Goal: Manage account settings

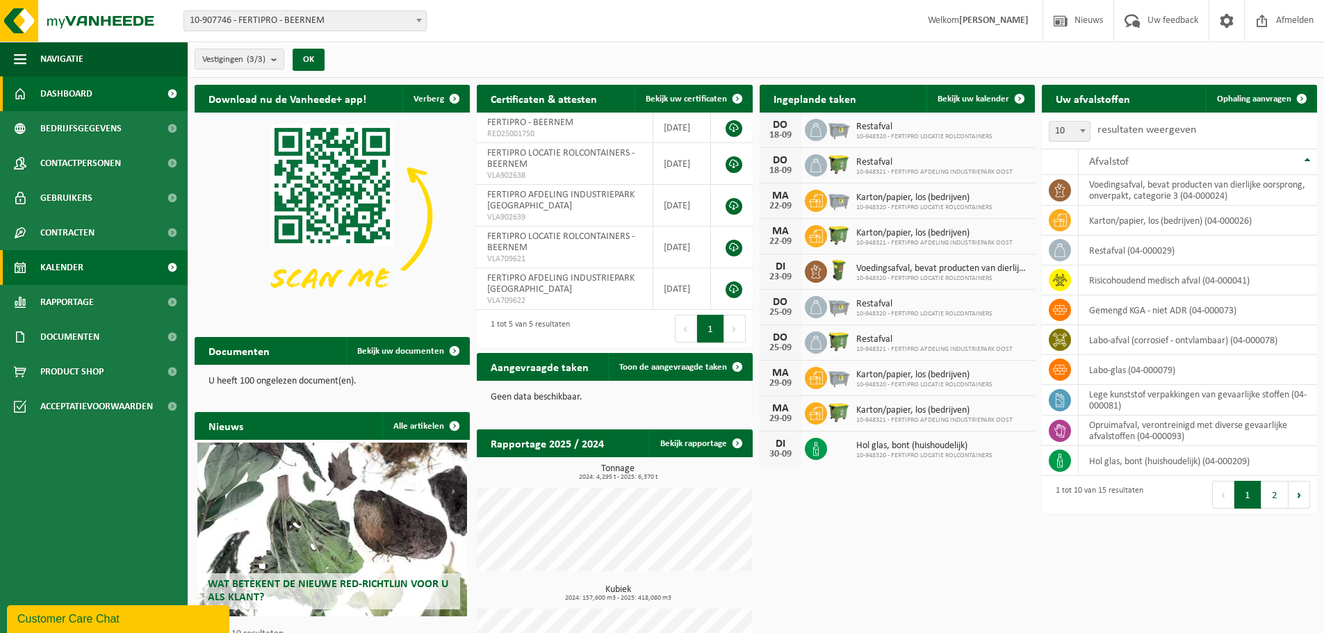
click at [65, 272] on span "Kalender" at bounding box center [61, 267] width 43 height 35
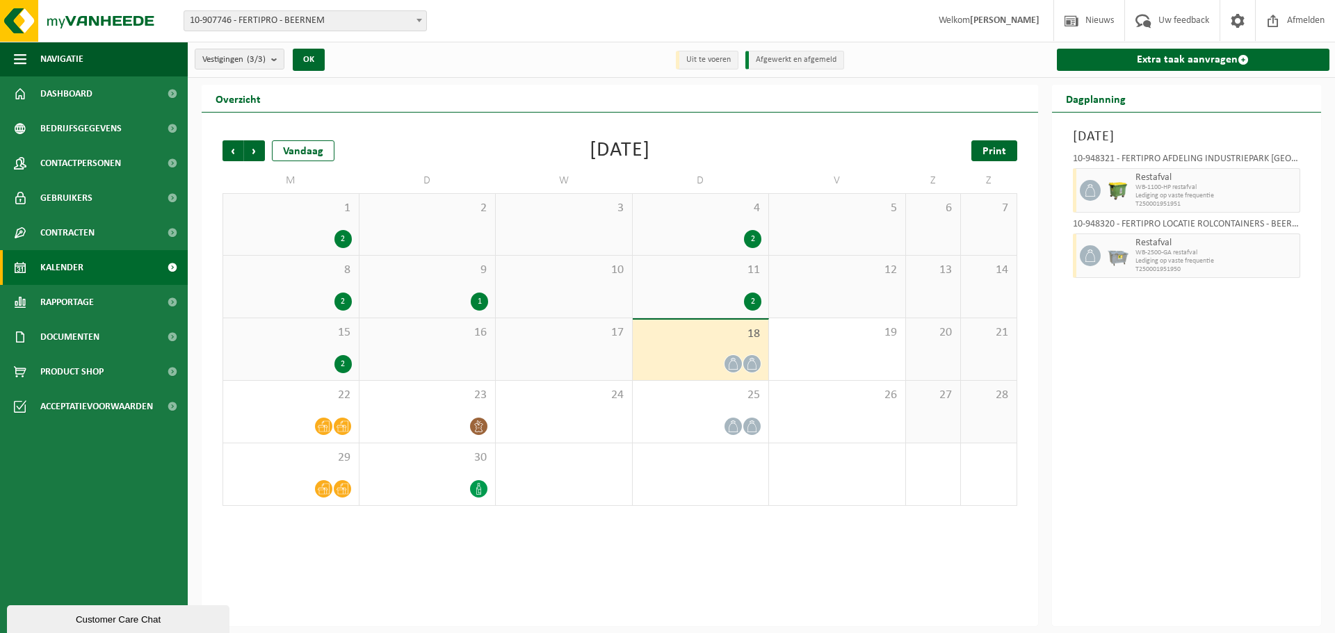
click at [996, 152] on span "Print" at bounding box center [994, 151] width 24 height 11
drag, startPoint x: 996, startPoint y: 152, endPoint x: 80, endPoint y: 22, distance: 925.2
click at [80, 24] on img at bounding box center [83, 21] width 167 height 42
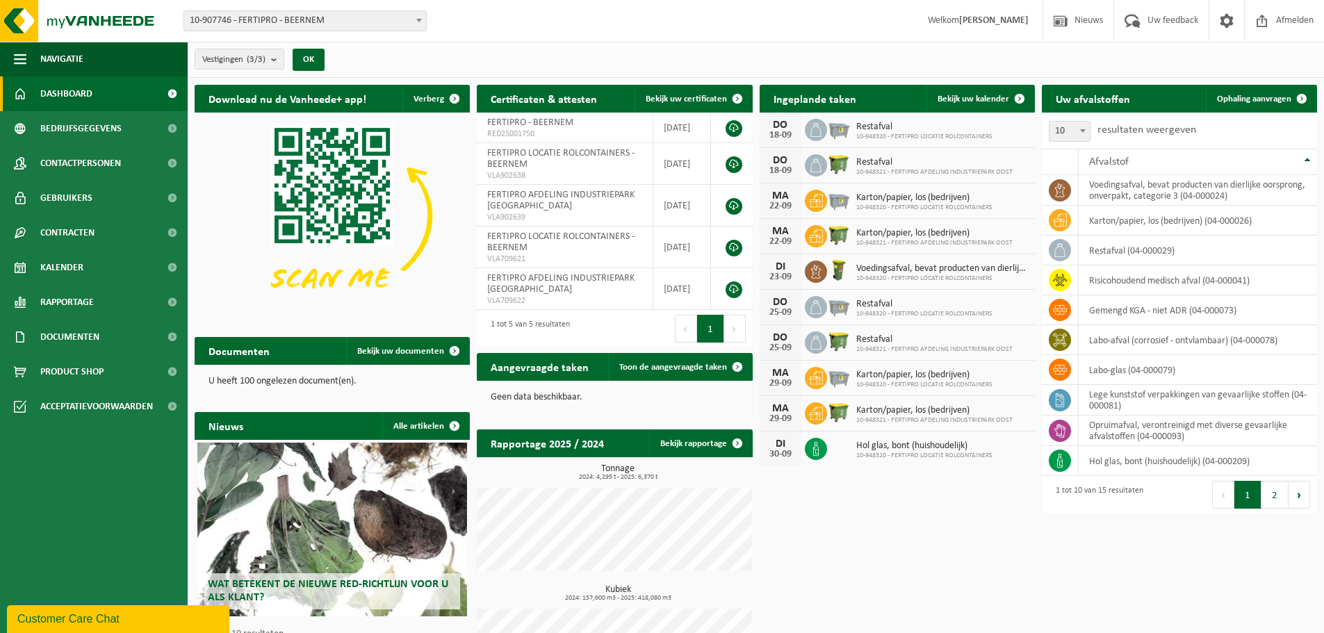
click at [941, 19] on span "Welkom JAMY HILLEWAERT" at bounding box center [978, 20] width 129 height 41
click at [63, 131] on span "Bedrijfsgegevens" at bounding box center [80, 128] width 81 height 35
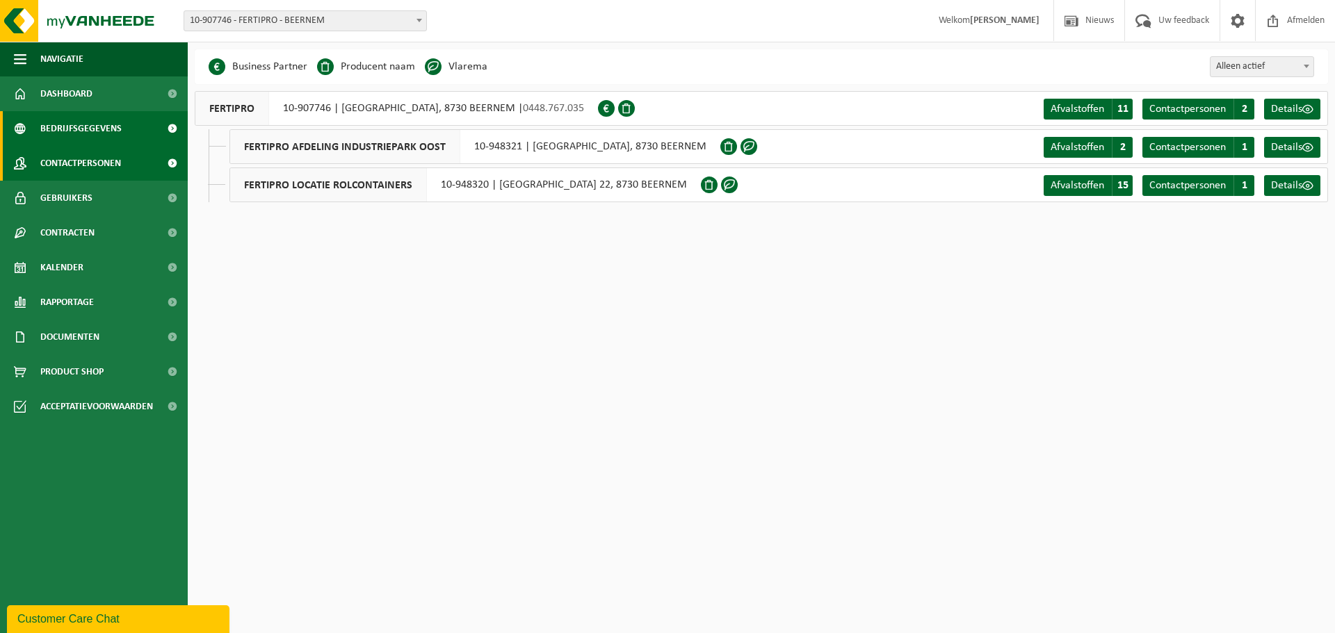
click at [70, 159] on span "Contactpersonen" at bounding box center [80, 163] width 81 height 35
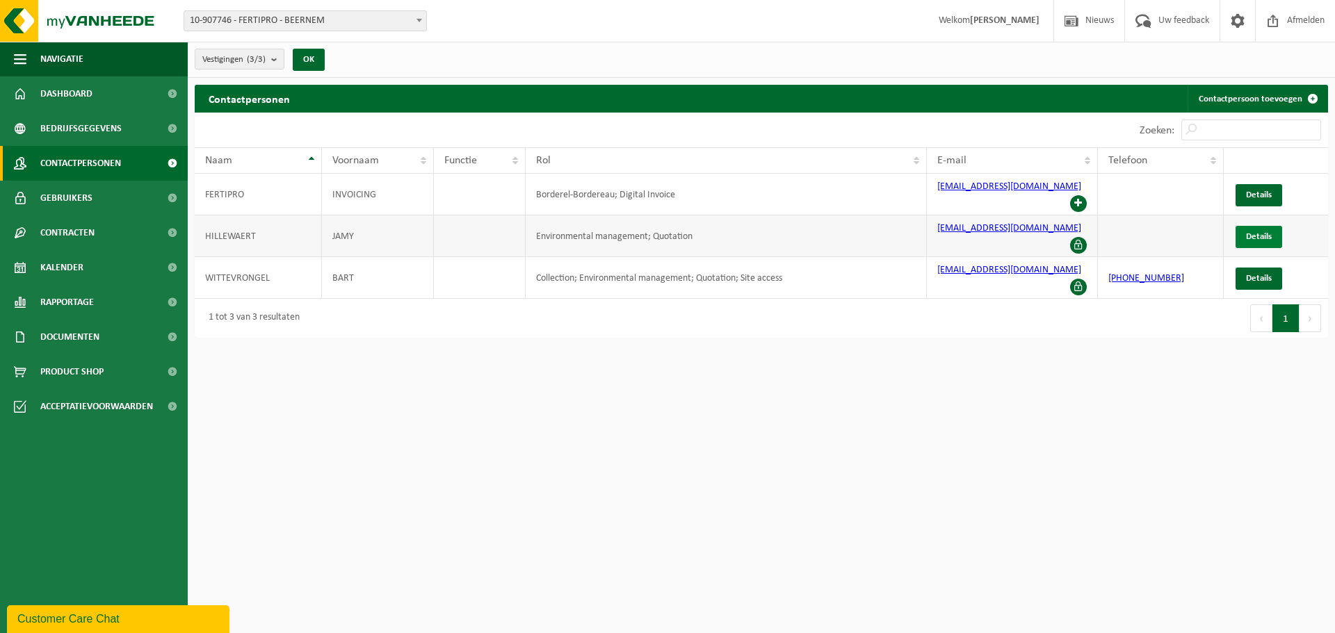
click at [1260, 232] on span "Details" at bounding box center [1259, 236] width 26 height 9
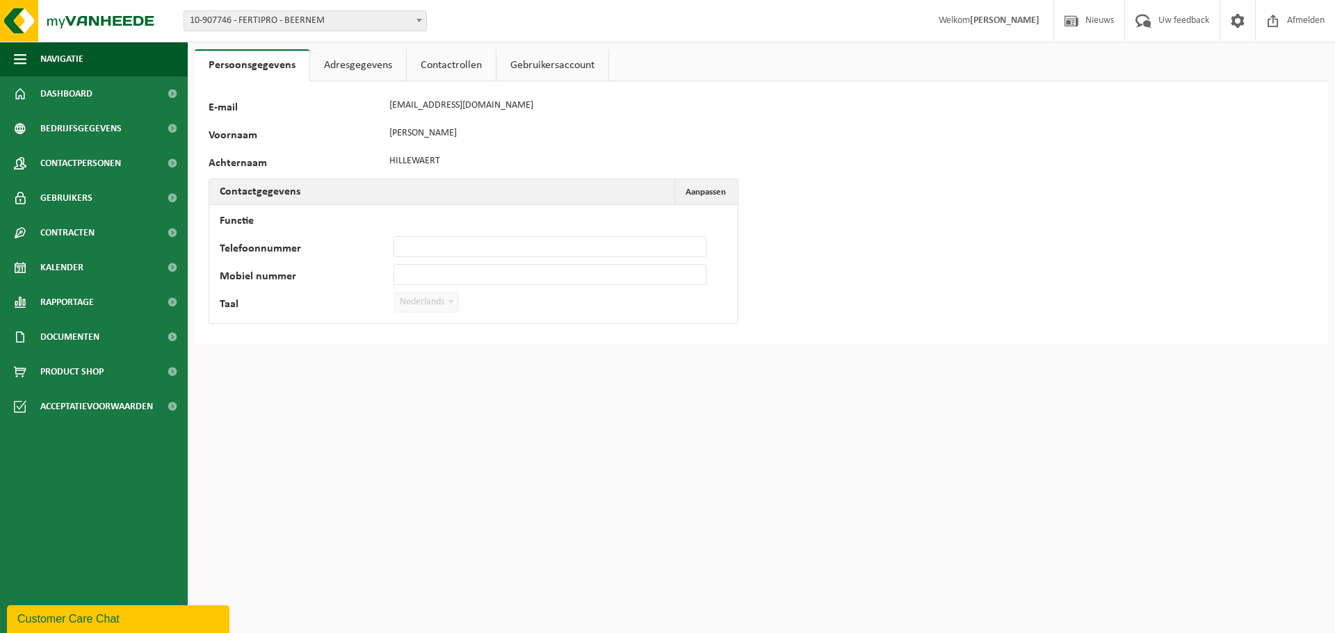
click at [355, 63] on link "Adresgegevens" at bounding box center [358, 65] width 96 height 32
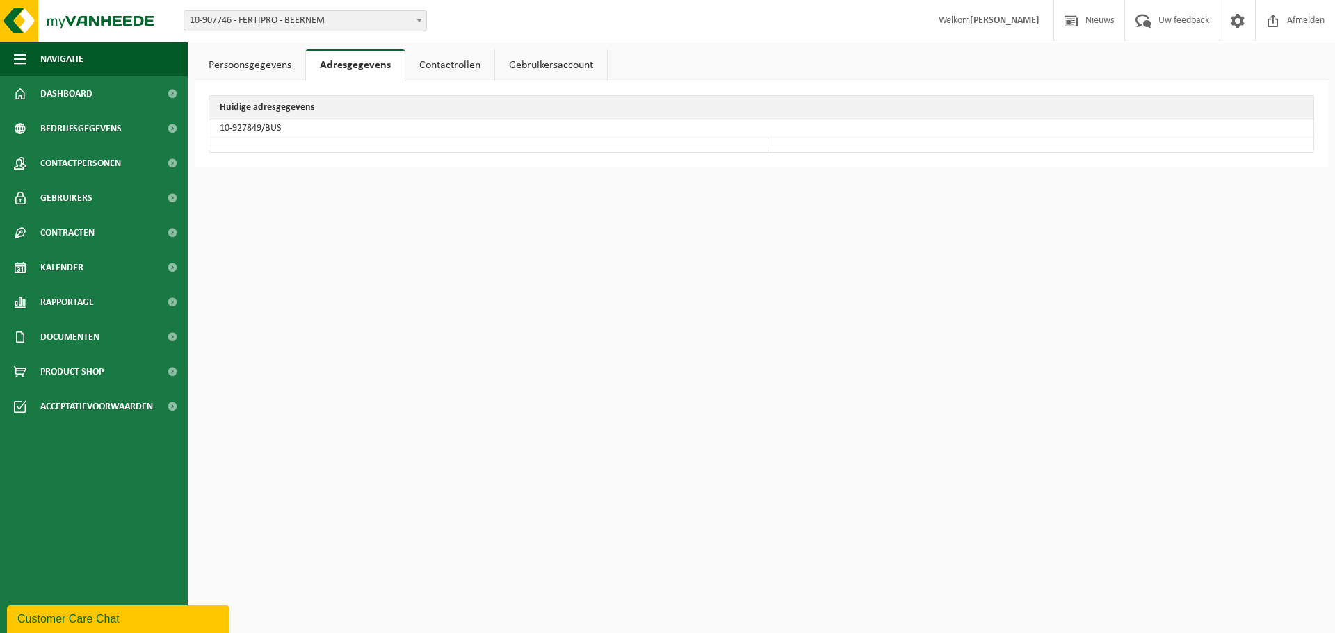
click at [454, 72] on link "Contactrollen" at bounding box center [449, 65] width 89 height 32
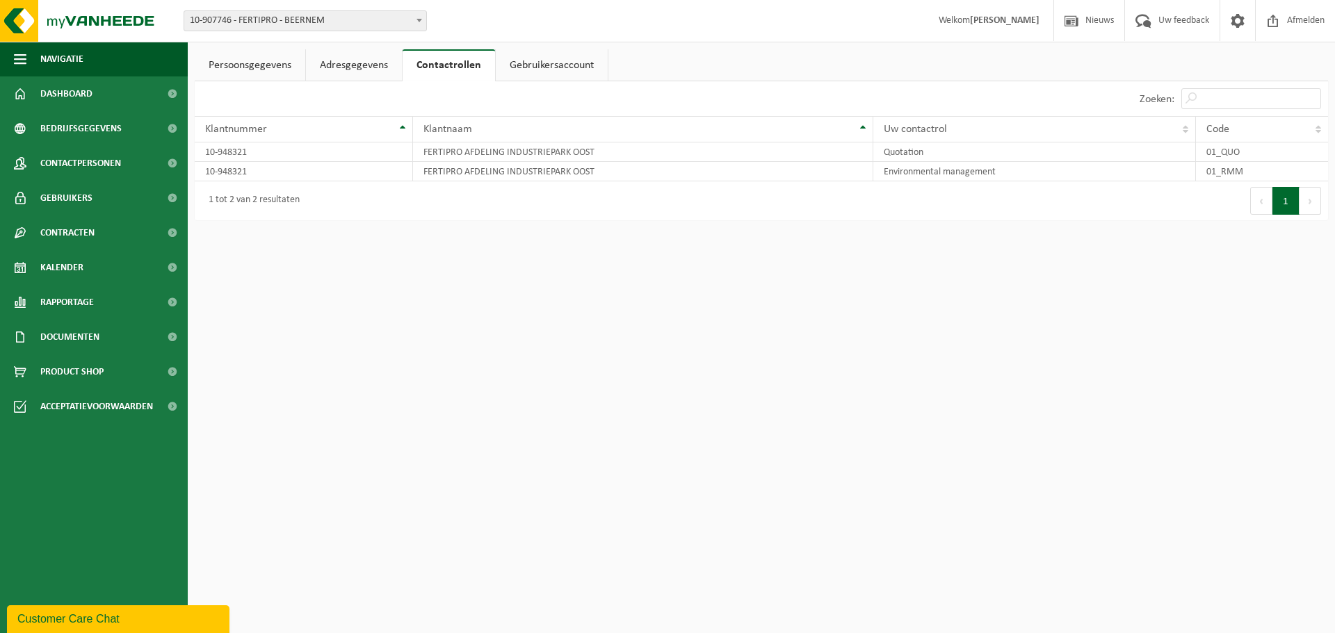
click at [515, 59] on link "Gebruikersaccount" at bounding box center [552, 65] width 112 height 32
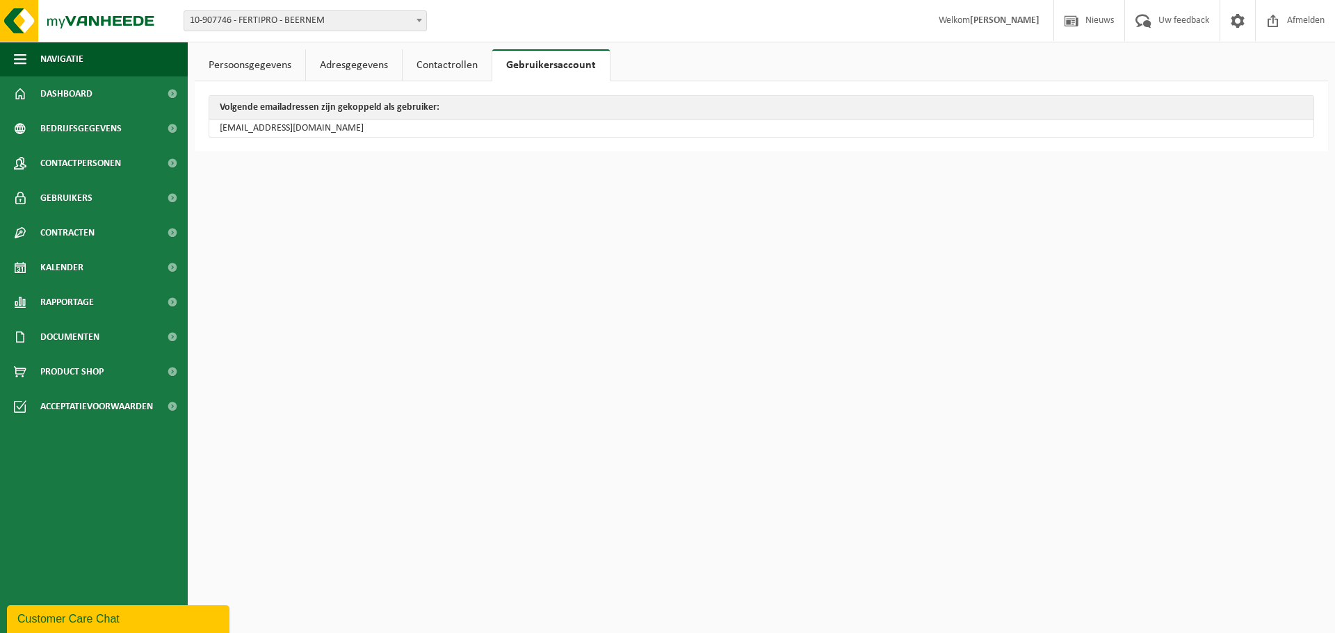
click at [251, 71] on link "Persoonsgegevens" at bounding box center [250, 65] width 111 height 32
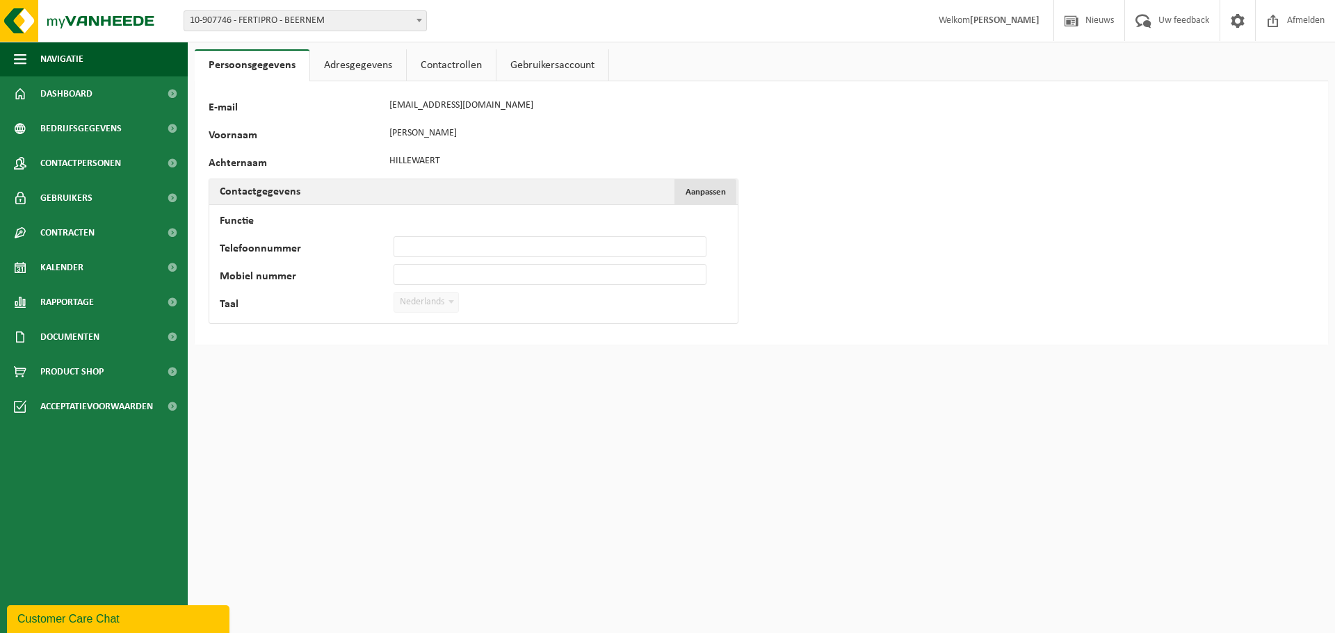
click at [706, 188] on span "Aanpassen" at bounding box center [705, 192] width 40 height 9
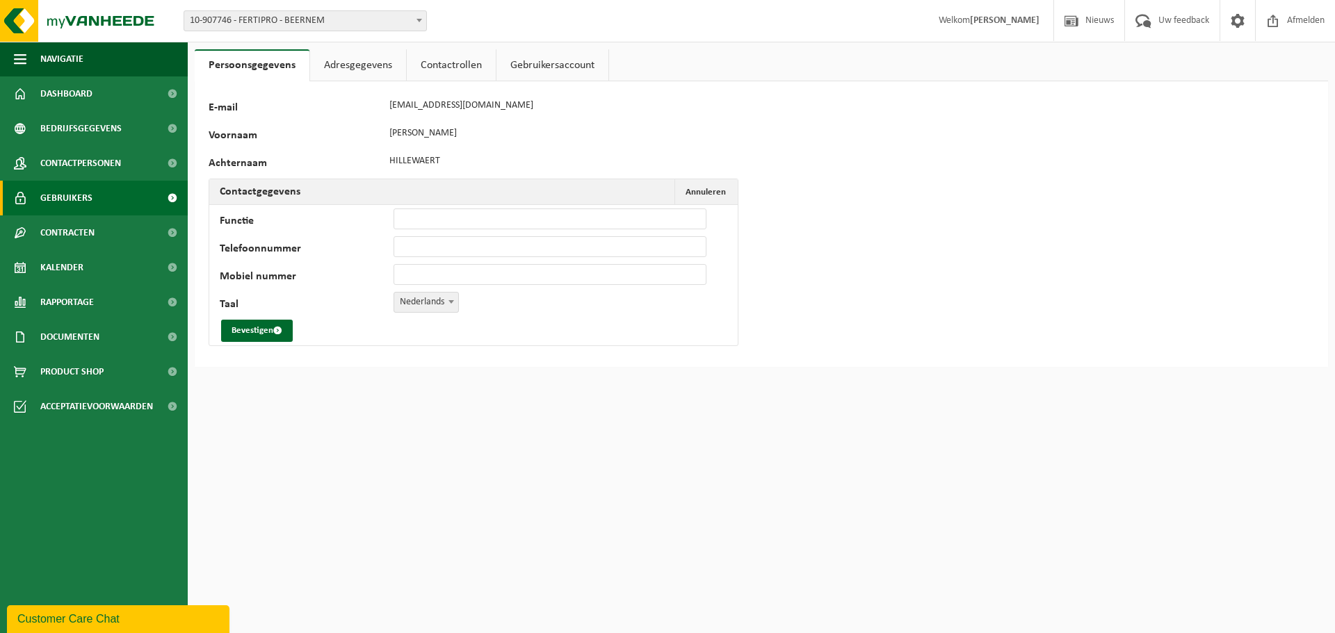
click at [61, 201] on span "Gebruikers" at bounding box center [66, 198] width 52 height 35
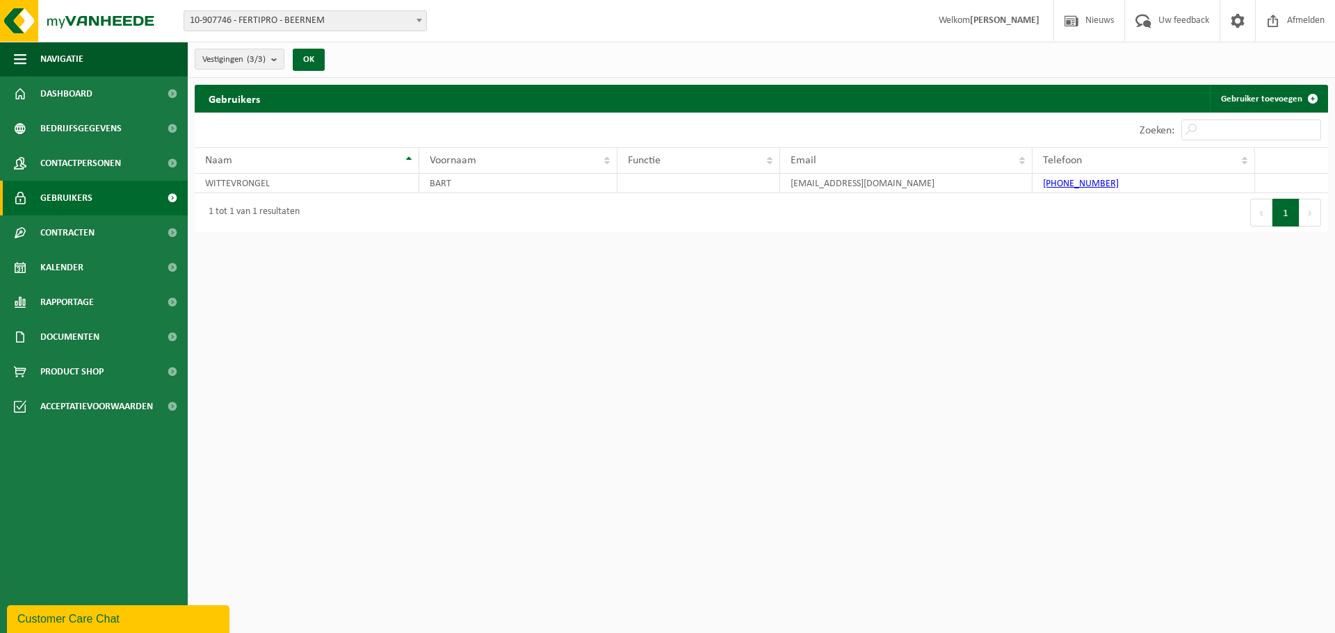
click at [106, 191] on link "Gebruikers" at bounding box center [94, 198] width 188 height 35
click at [1232, 18] on span at bounding box center [1237, 20] width 21 height 41
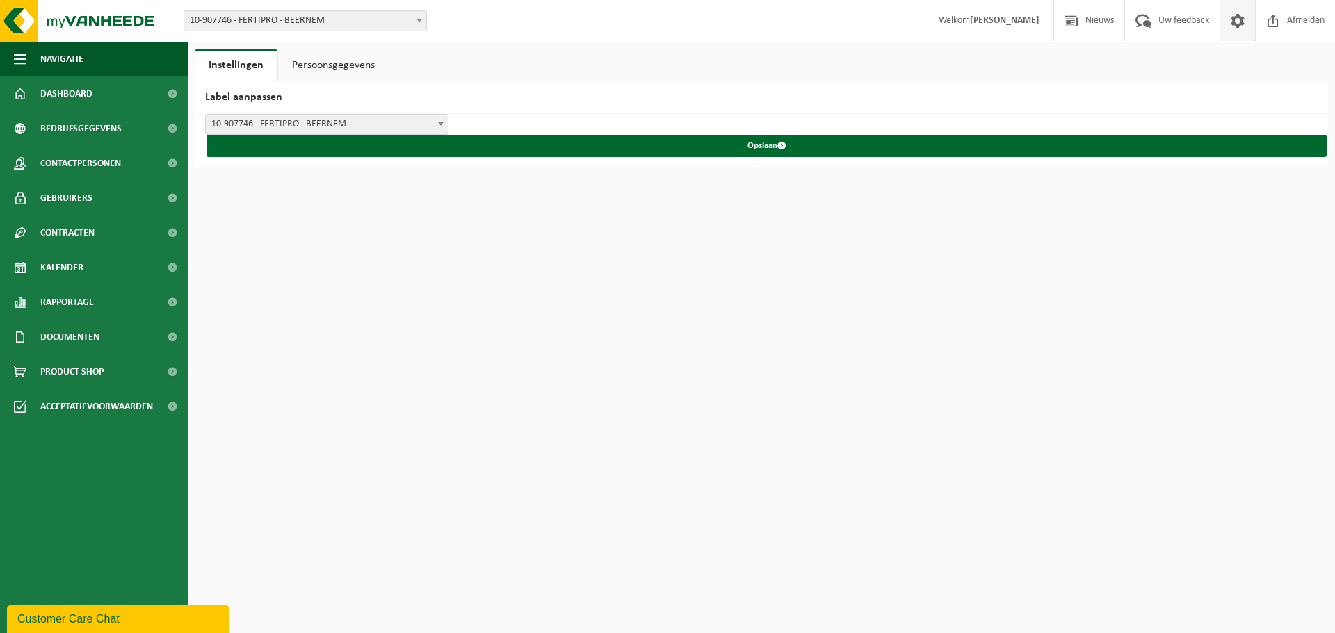
click at [343, 58] on link "Persoonsgegevens" at bounding box center [333, 65] width 111 height 32
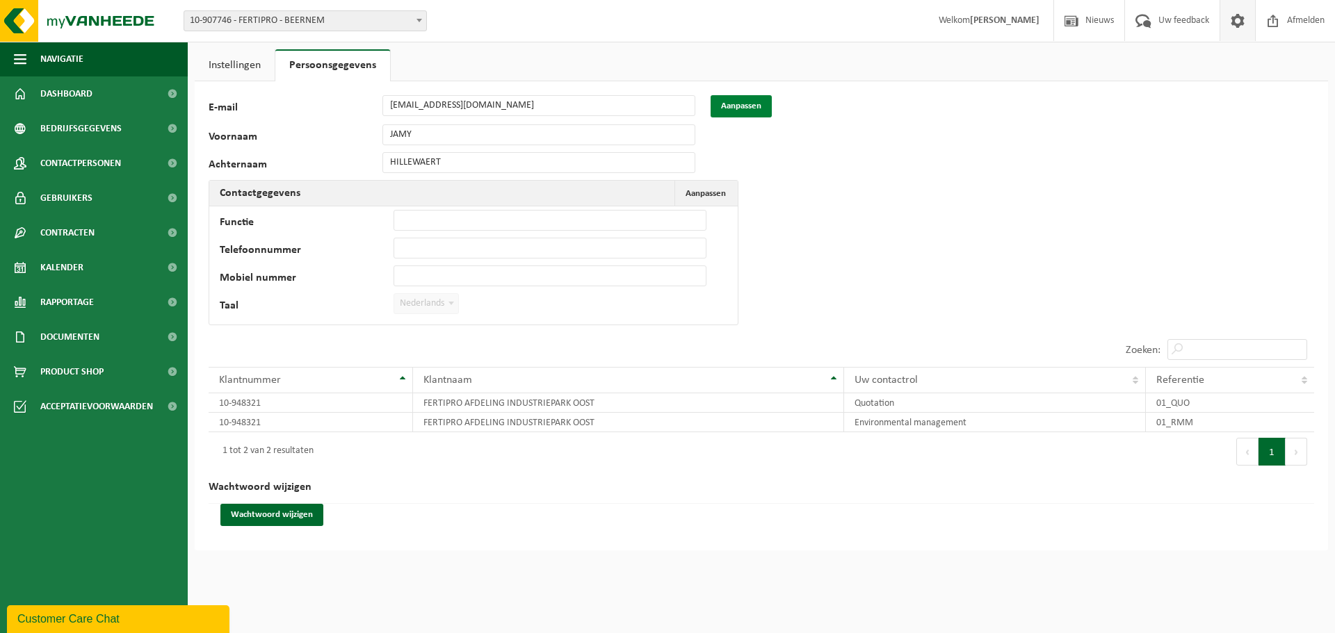
click at [750, 108] on button "Aanpassen" at bounding box center [740, 106] width 61 height 22
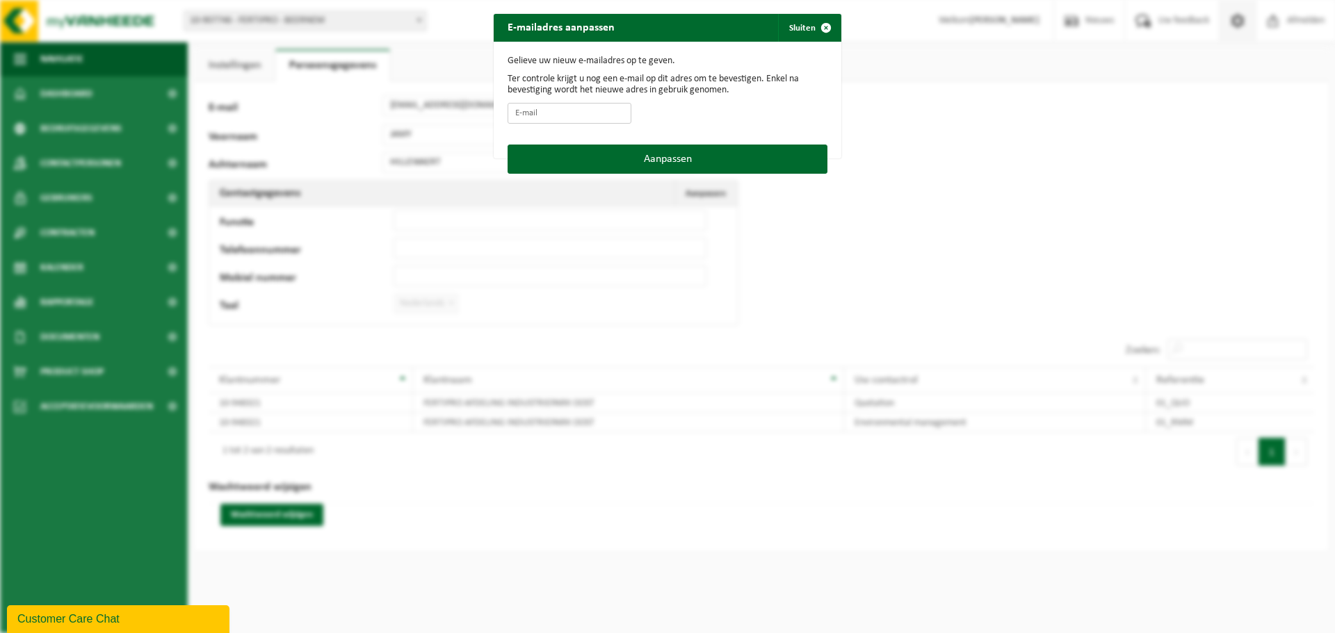
click at [538, 110] on input "E-mail" at bounding box center [569, 113] width 124 height 21
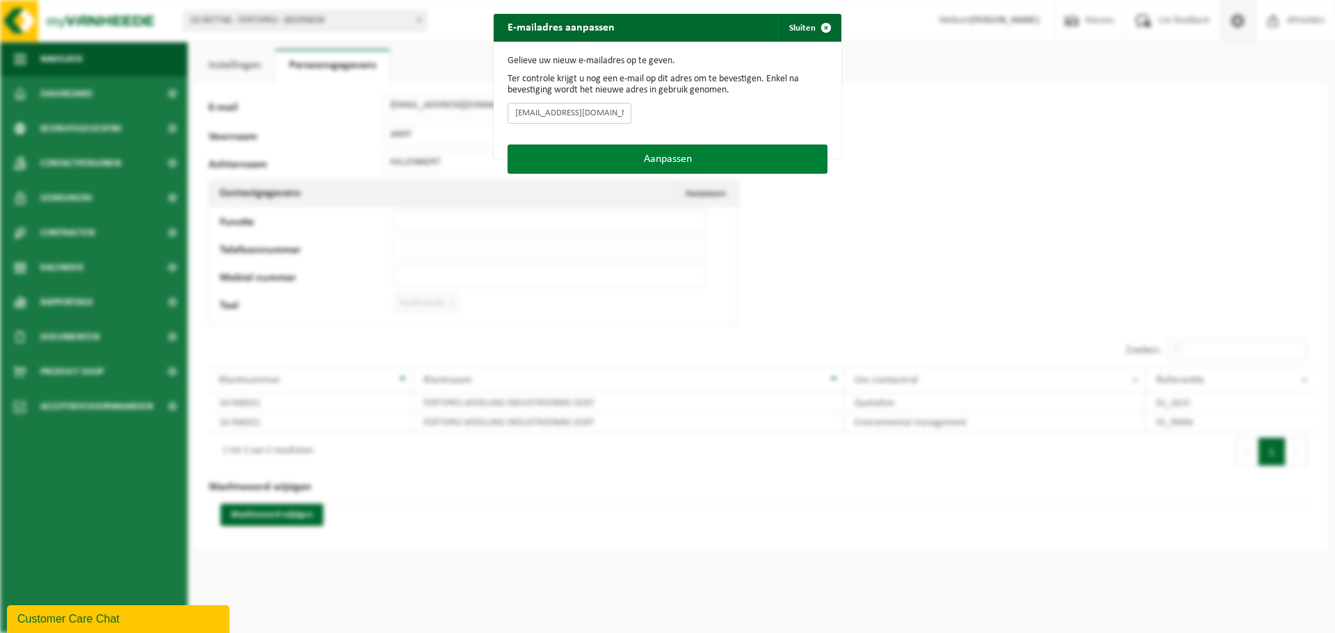
type input "[EMAIL_ADDRESS][DOMAIN_NAME]"
click at [645, 156] on button "Aanpassen" at bounding box center [667, 159] width 320 height 29
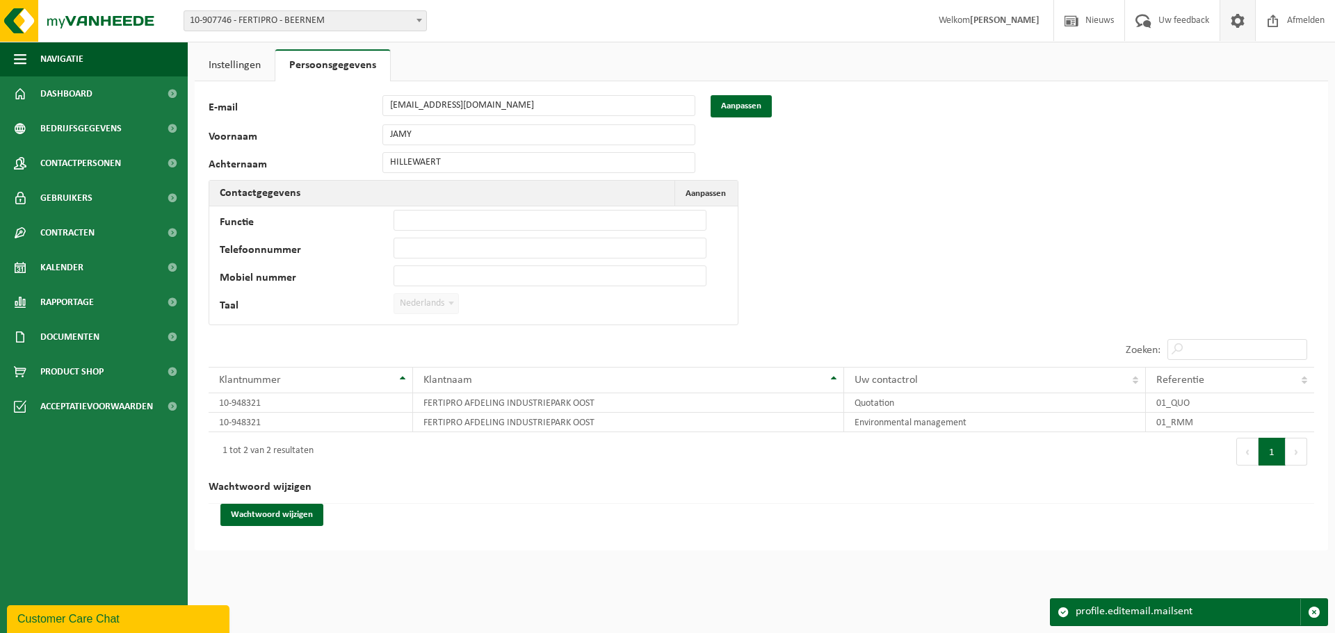
click at [438, 127] on div "94829 E-mail bart@fertipro.com Aanpassen Voornaam JAMY Achternaam HILLEWAERT Co…" at bounding box center [435, 213] width 452 height 237
click at [252, 56] on link "Instellingen" at bounding box center [235, 65] width 80 height 32
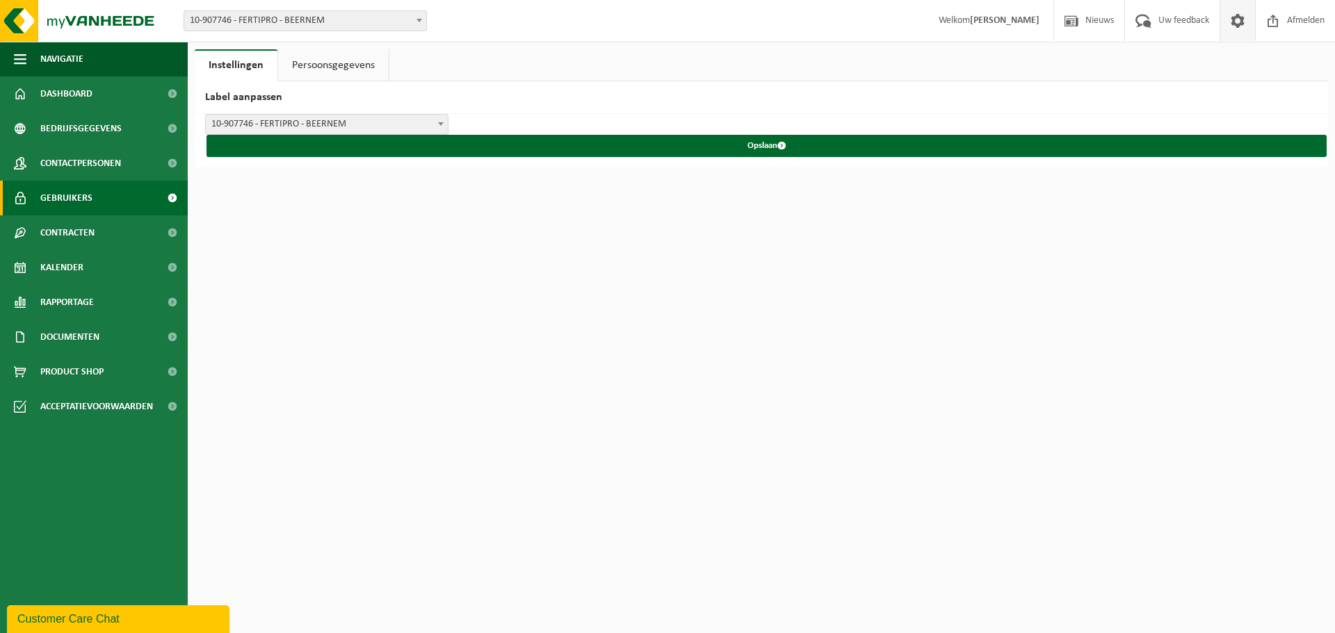
click at [101, 195] on link "Gebruikers" at bounding box center [94, 198] width 188 height 35
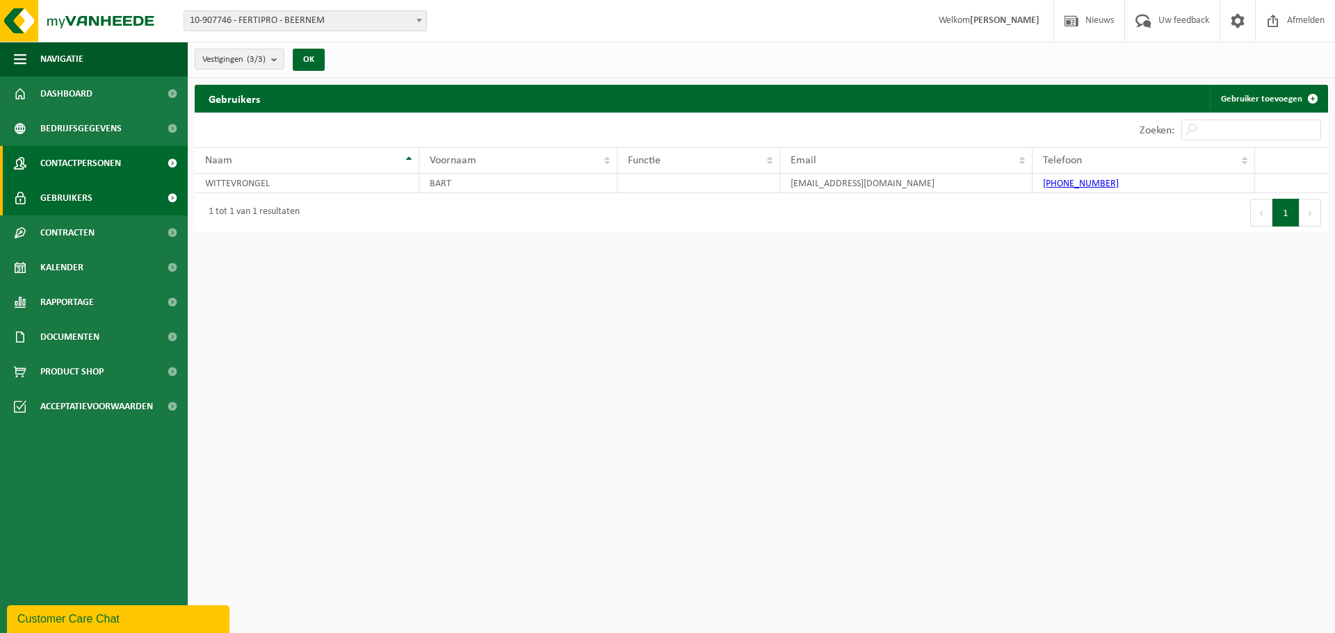
click at [72, 165] on span "Contactpersonen" at bounding box center [80, 163] width 81 height 35
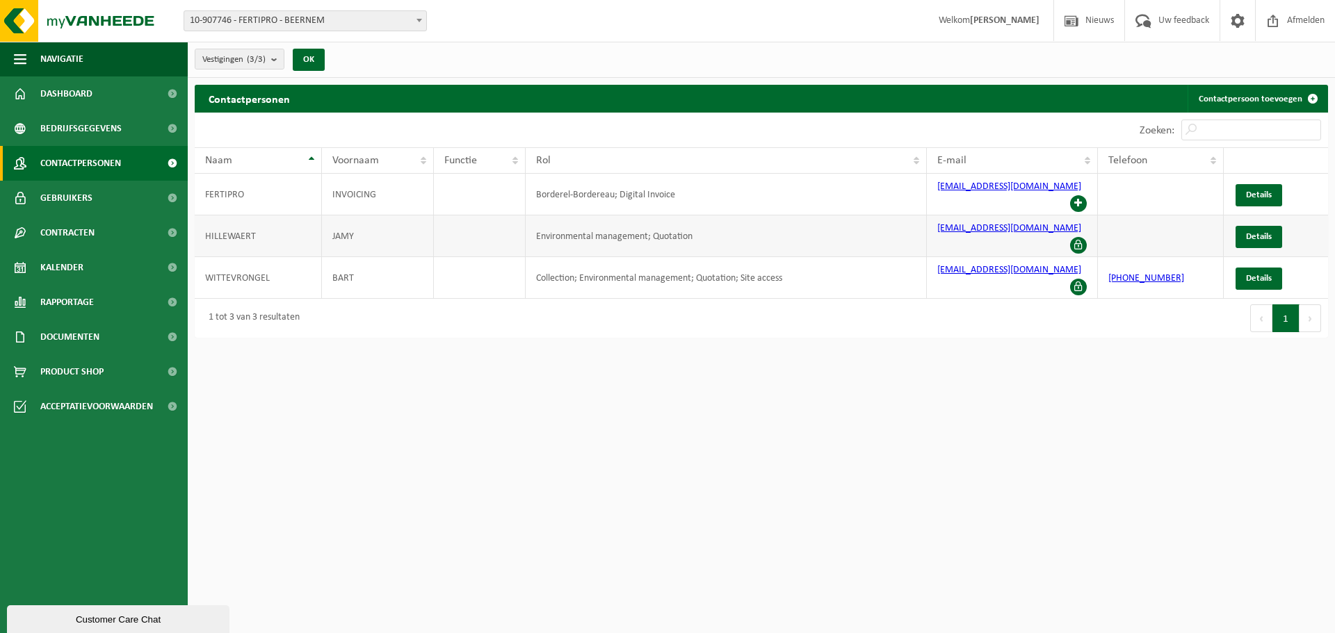
click at [266, 221] on td "HILLEWAERT" at bounding box center [258, 236] width 127 height 42
drag, startPoint x: 254, startPoint y: 229, endPoint x: 69, endPoint y: 235, distance: 185.7
click at [69, 235] on span "Contracten" at bounding box center [67, 232] width 54 height 35
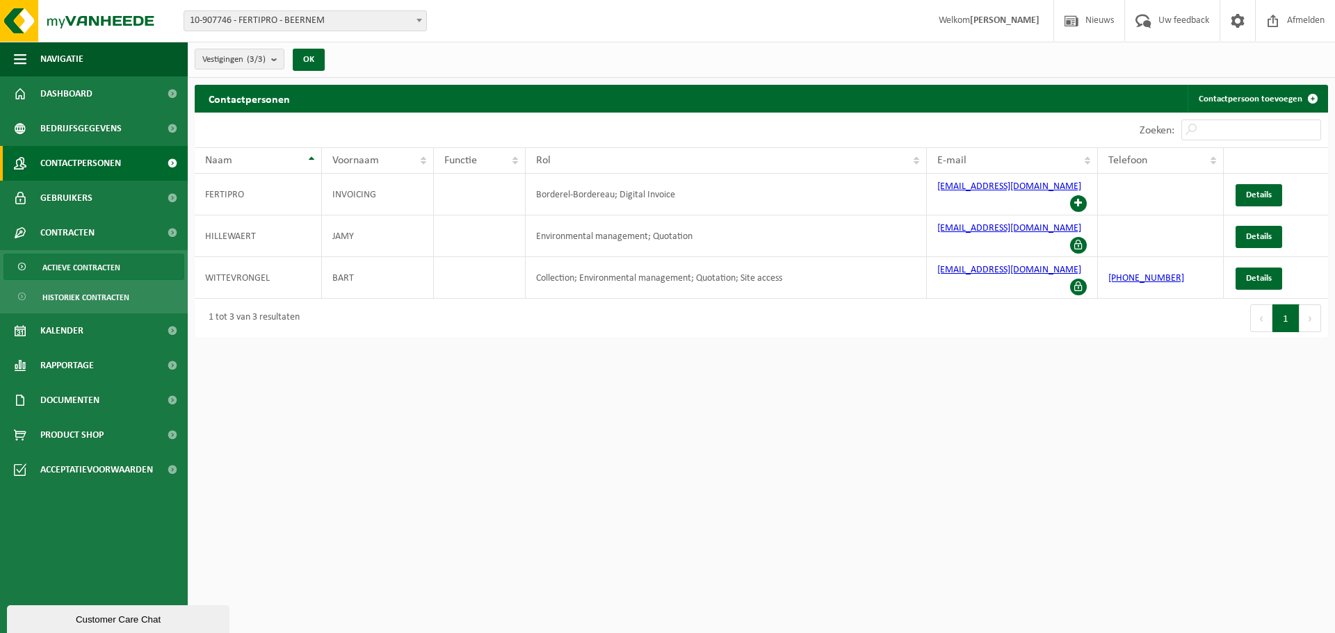
click at [88, 271] on span "Actieve contracten" at bounding box center [81, 267] width 78 height 26
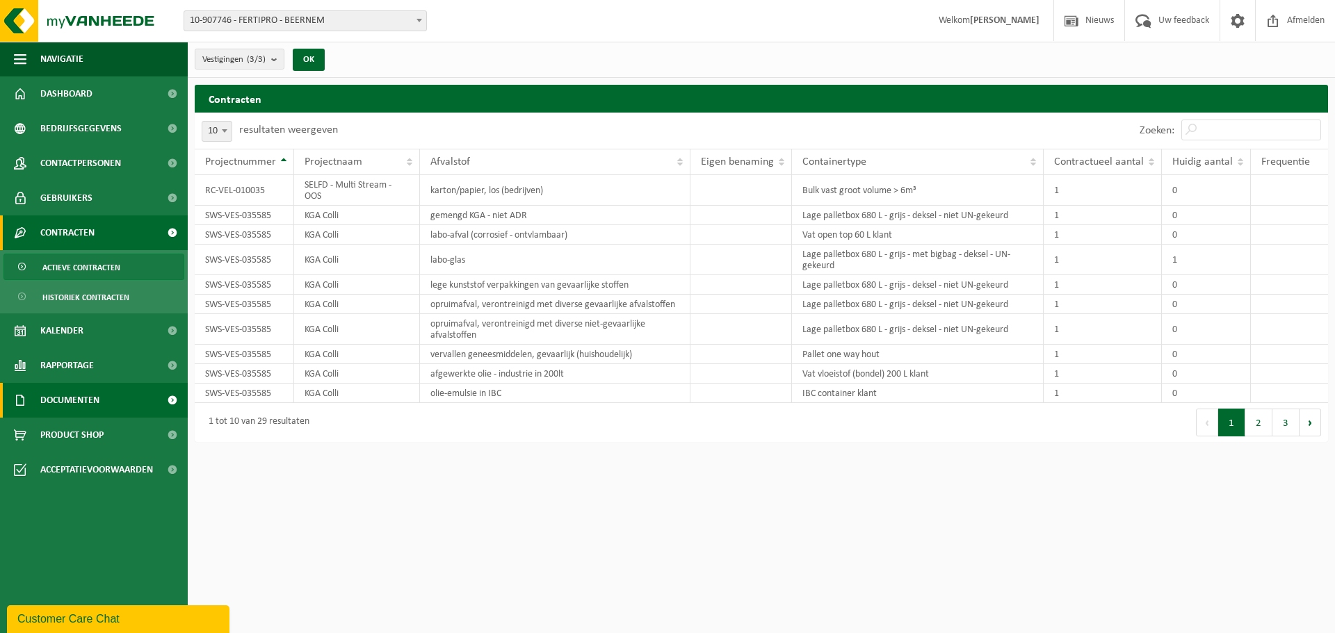
click at [80, 403] on span "Documenten" at bounding box center [69, 400] width 59 height 35
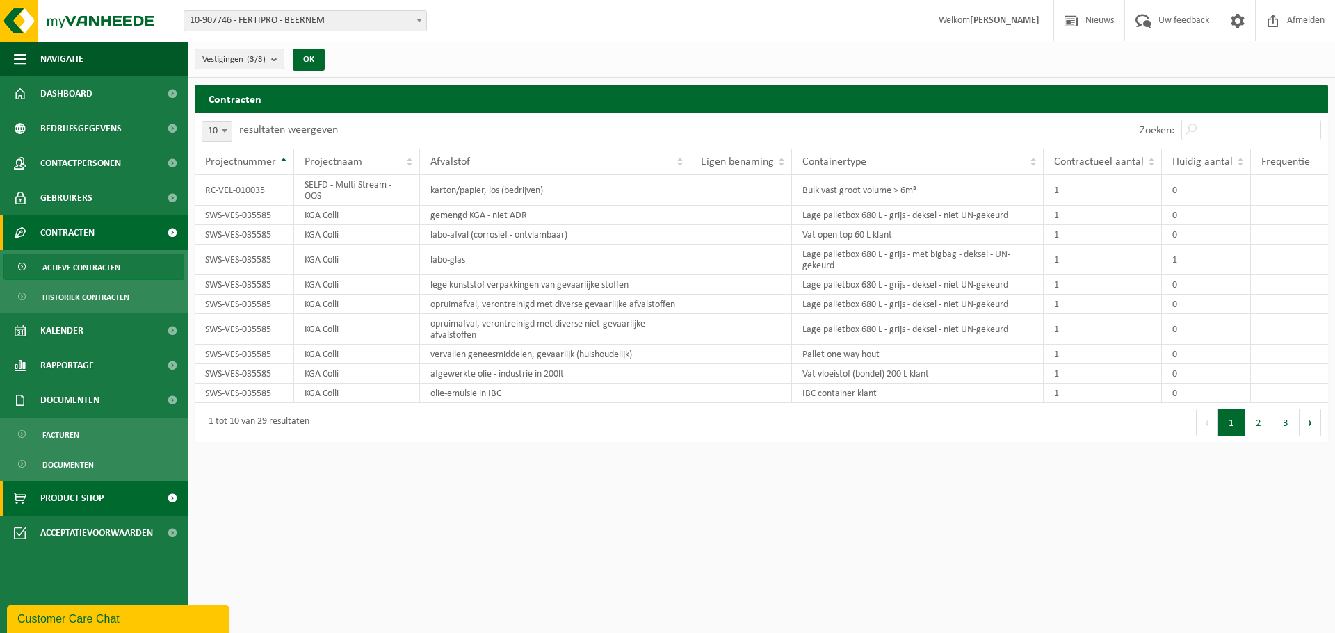
click at [120, 497] on link "Product Shop" at bounding box center [94, 498] width 188 height 35
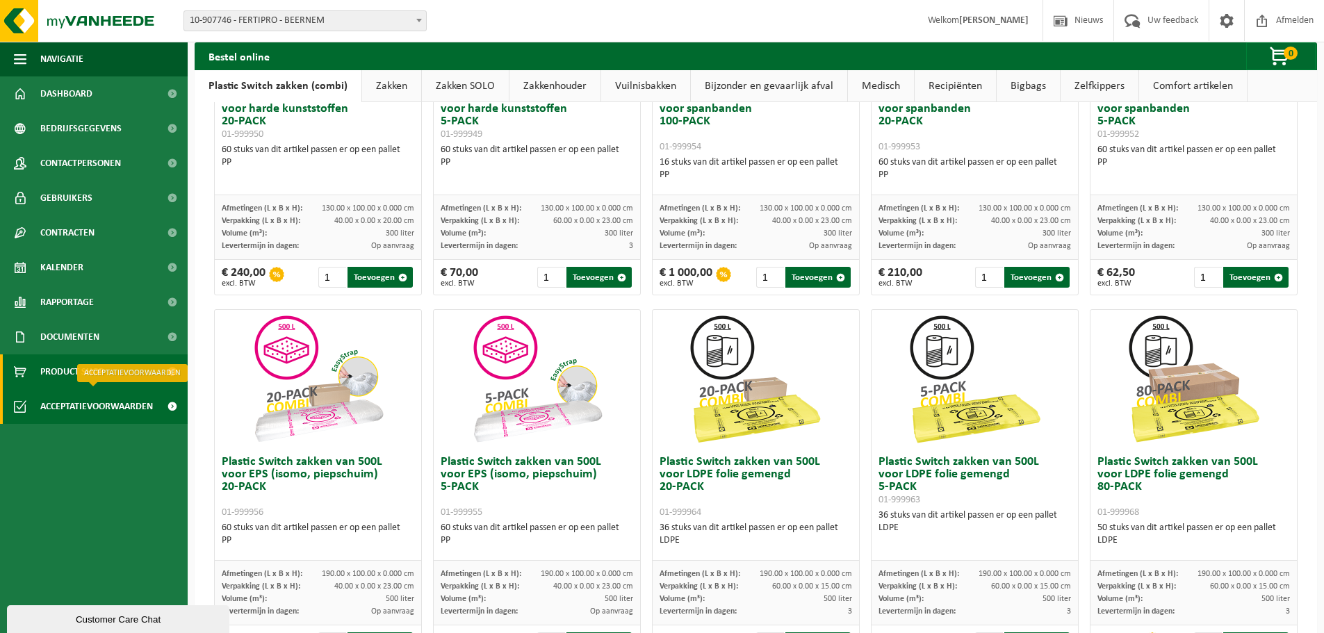
click at [131, 402] on span "Acceptatievoorwaarden" at bounding box center [96, 406] width 113 height 35
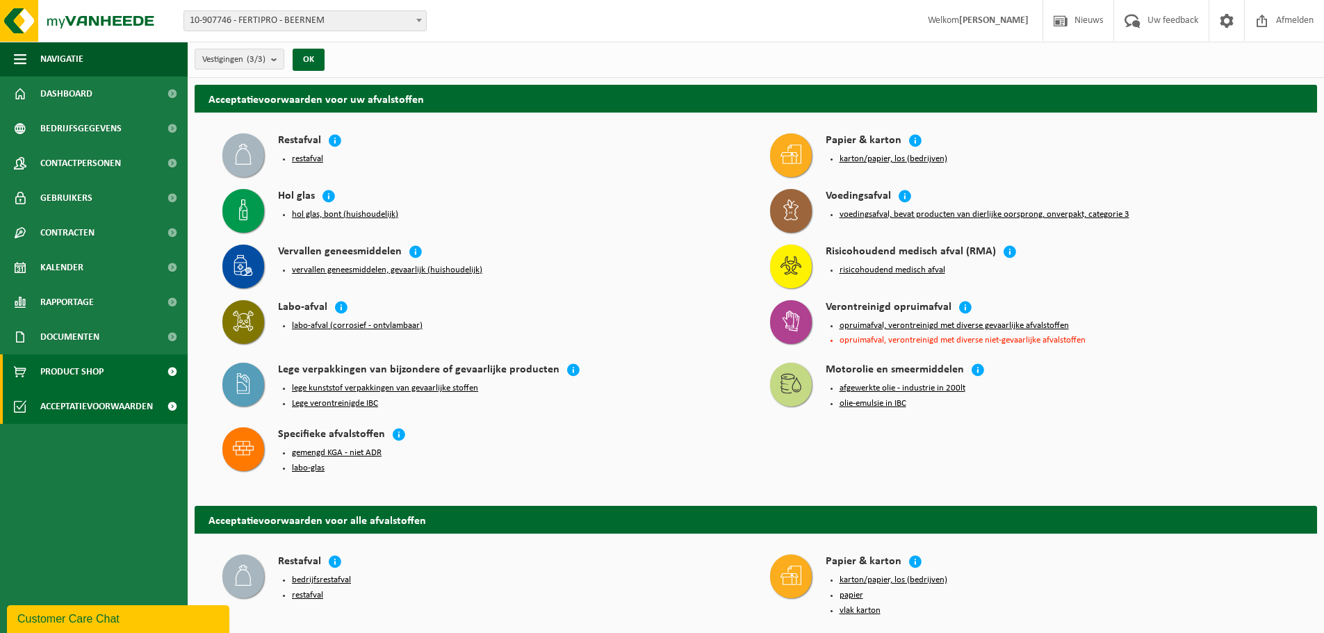
click at [106, 371] on link "Product Shop" at bounding box center [94, 372] width 188 height 35
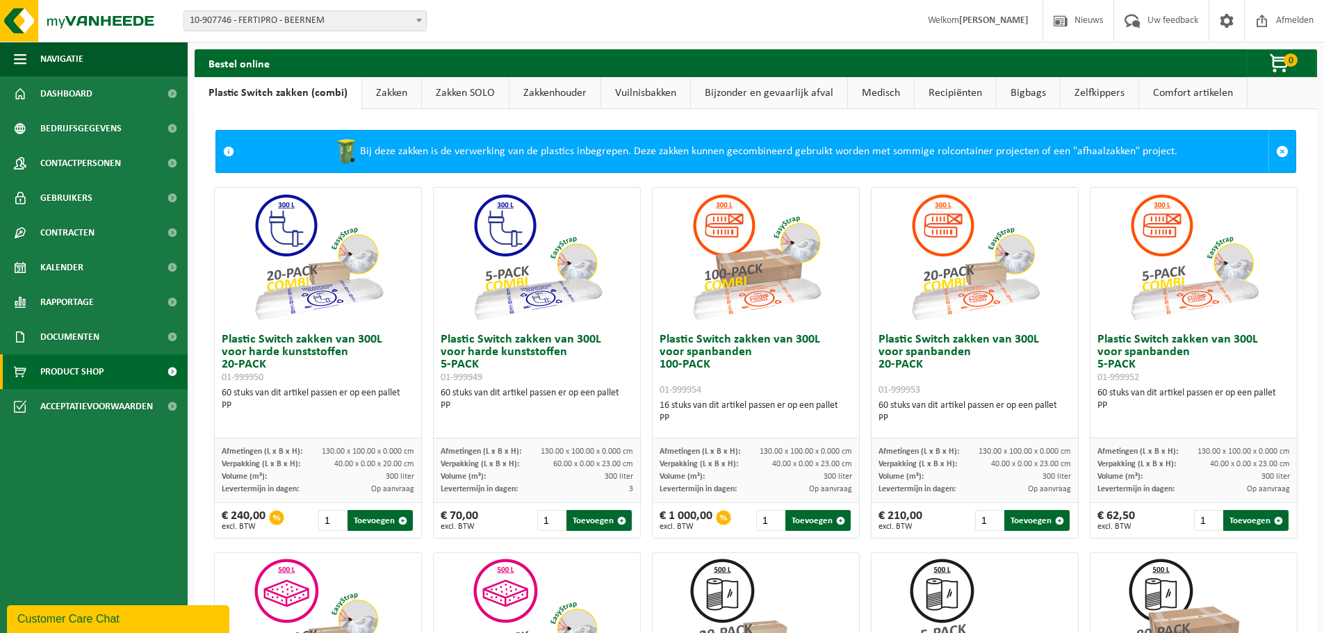
click at [865, 94] on link "Medisch" at bounding box center [881, 93] width 66 height 32
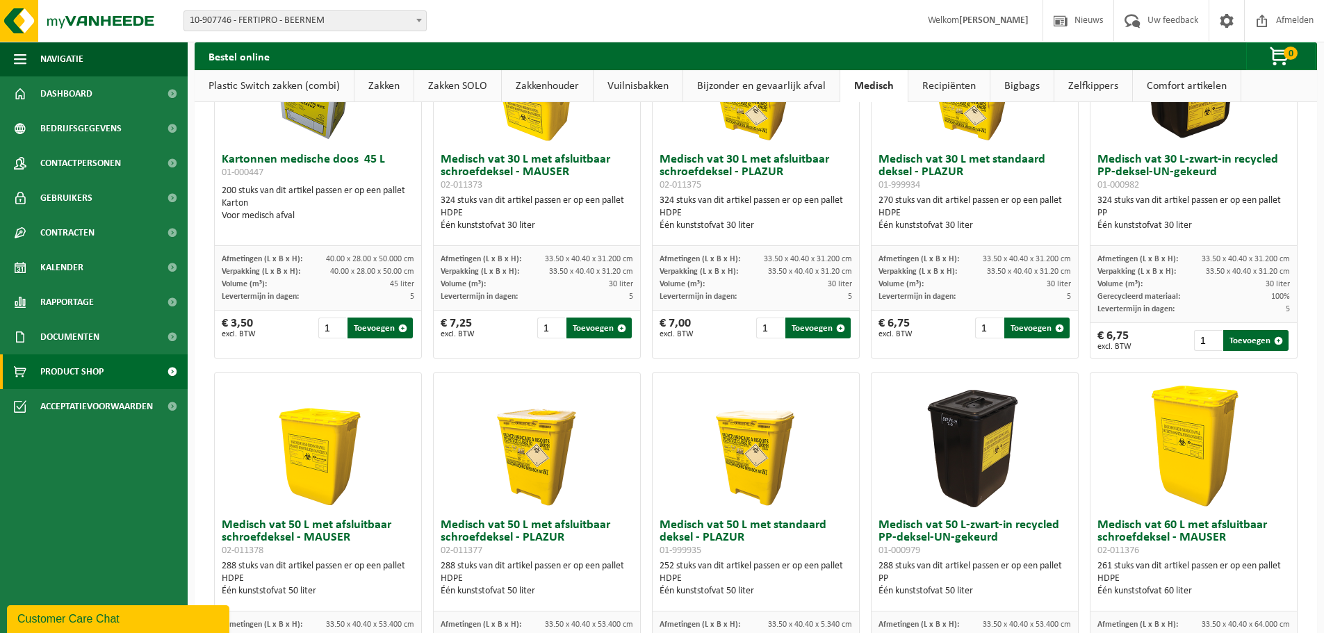
scroll to position [76, 0]
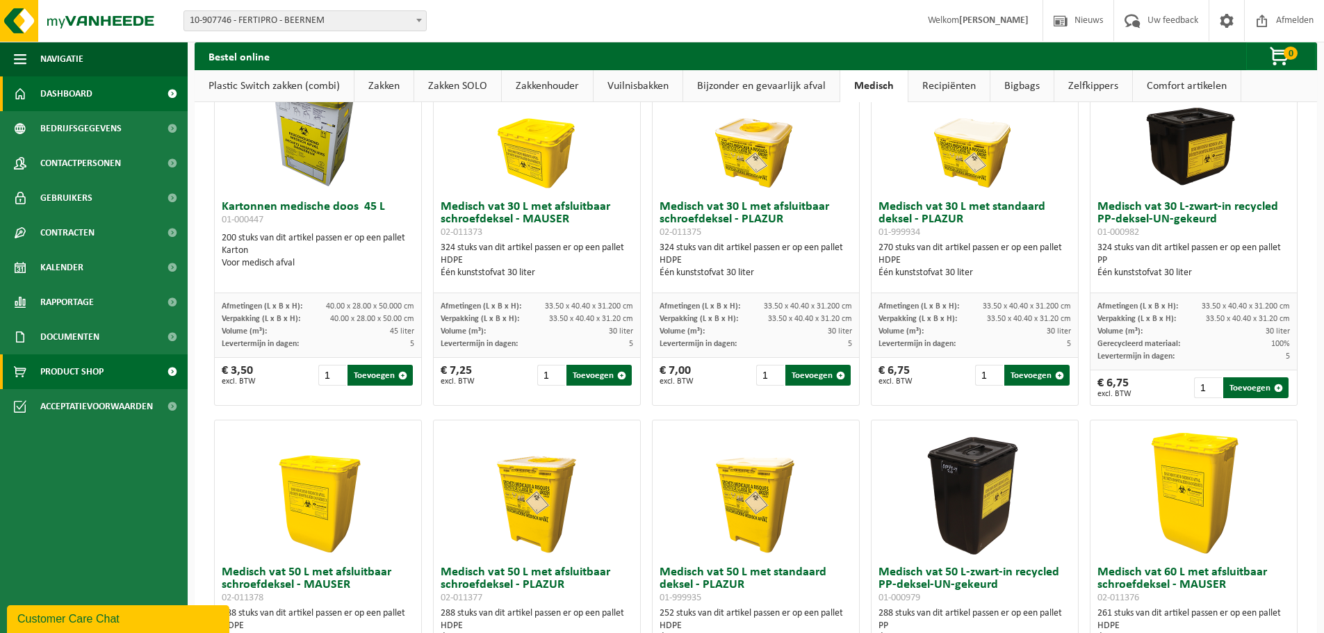
click at [67, 96] on span "Dashboard" at bounding box center [66, 93] width 52 height 35
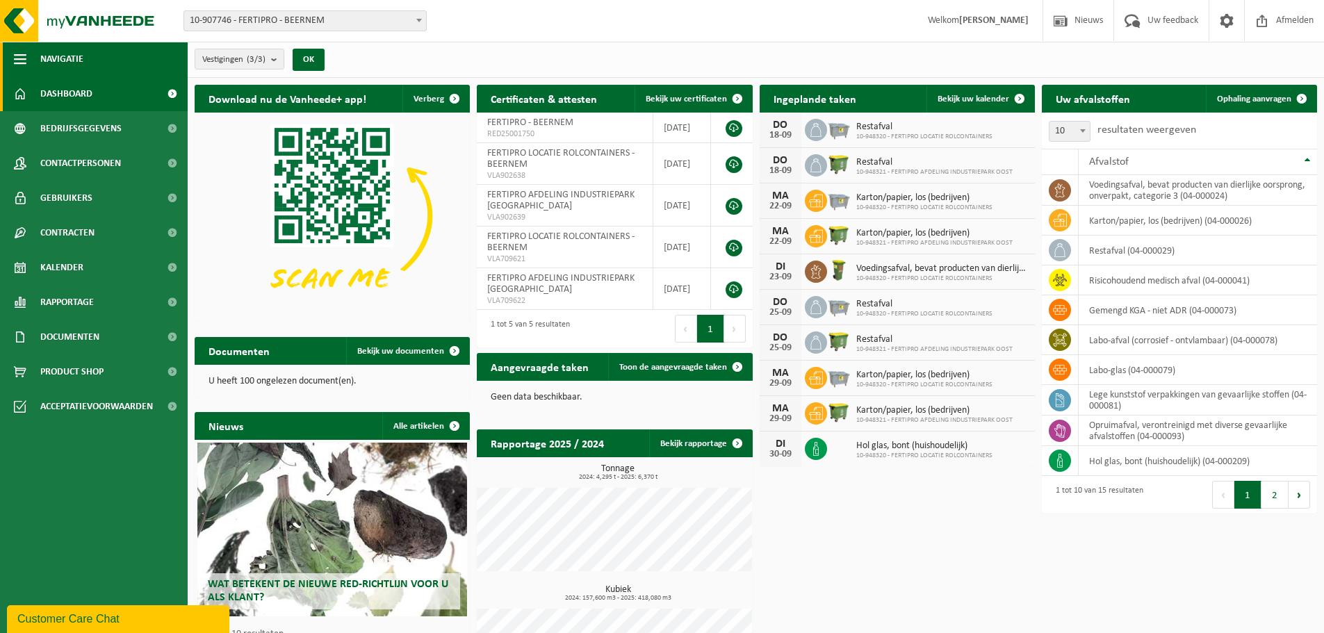
click at [13, 60] on button "Navigatie" at bounding box center [94, 59] width 188 height 35
